Goal: Information Seeking & Learning: Learn about a topic

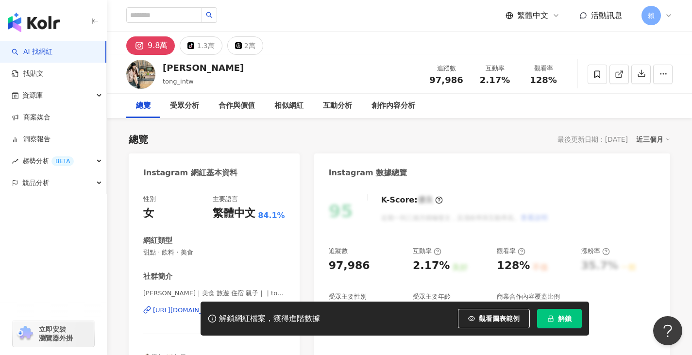
click at [554, 318] on button "解鎖" at bounding box center [559, 318] width 45 height 19
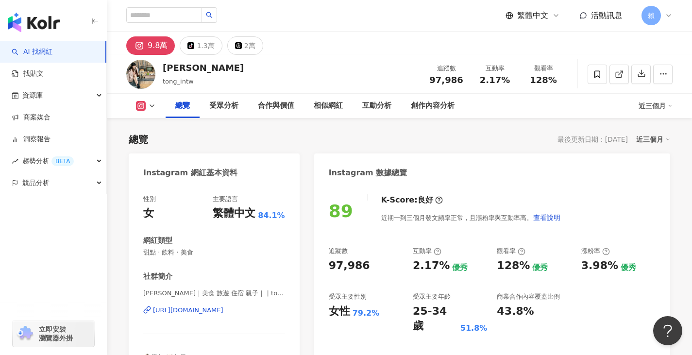
scroll to position [777, 0]
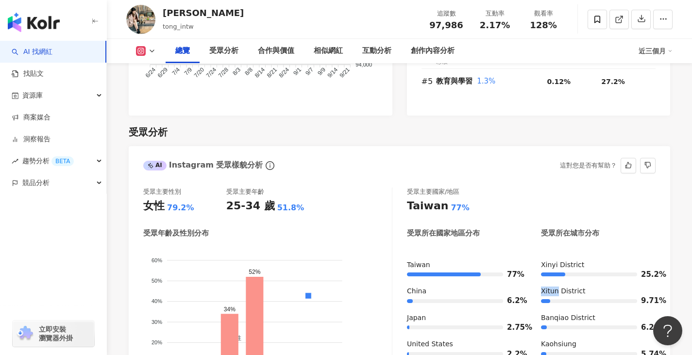
drag, startPoint x: 556, startPoint y: 292, endPoint x: 541, endPoint y: 293, distance: 14.2
click at [541, 293] on div "Xitun District" at bounding box center [598, 292] width 115 height 10
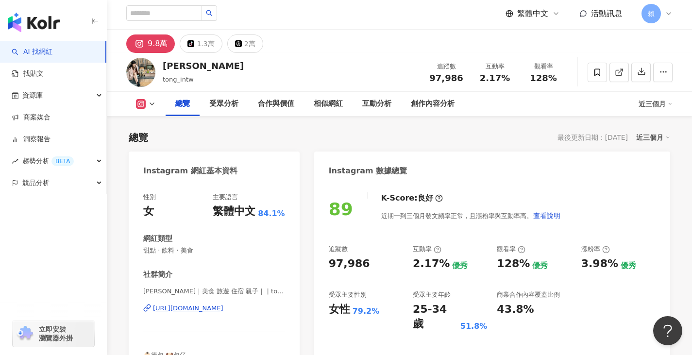
scroll to position [0, 0]
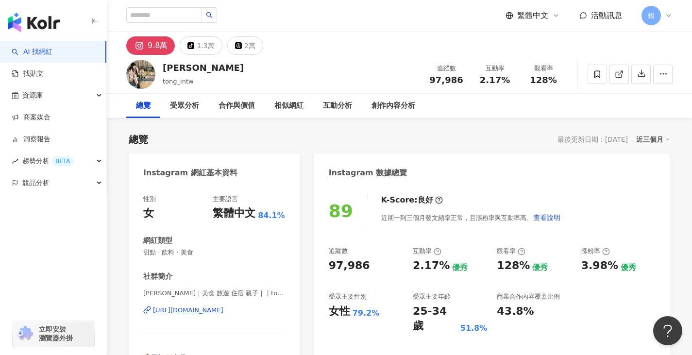
click at [304, 71] on div "彤[PERSON_NAME] 追蹤數 97,986 互動率 2.17% 觀看率 128%" at bounding box center [399, 74] width 585 height 38
click at [223, 309] on div "[URL][DOMAIN_NAME]" at bounding box center [188, 310] width 70 height 9
